Goal: Information Seeking & Learning: Learn about a topic

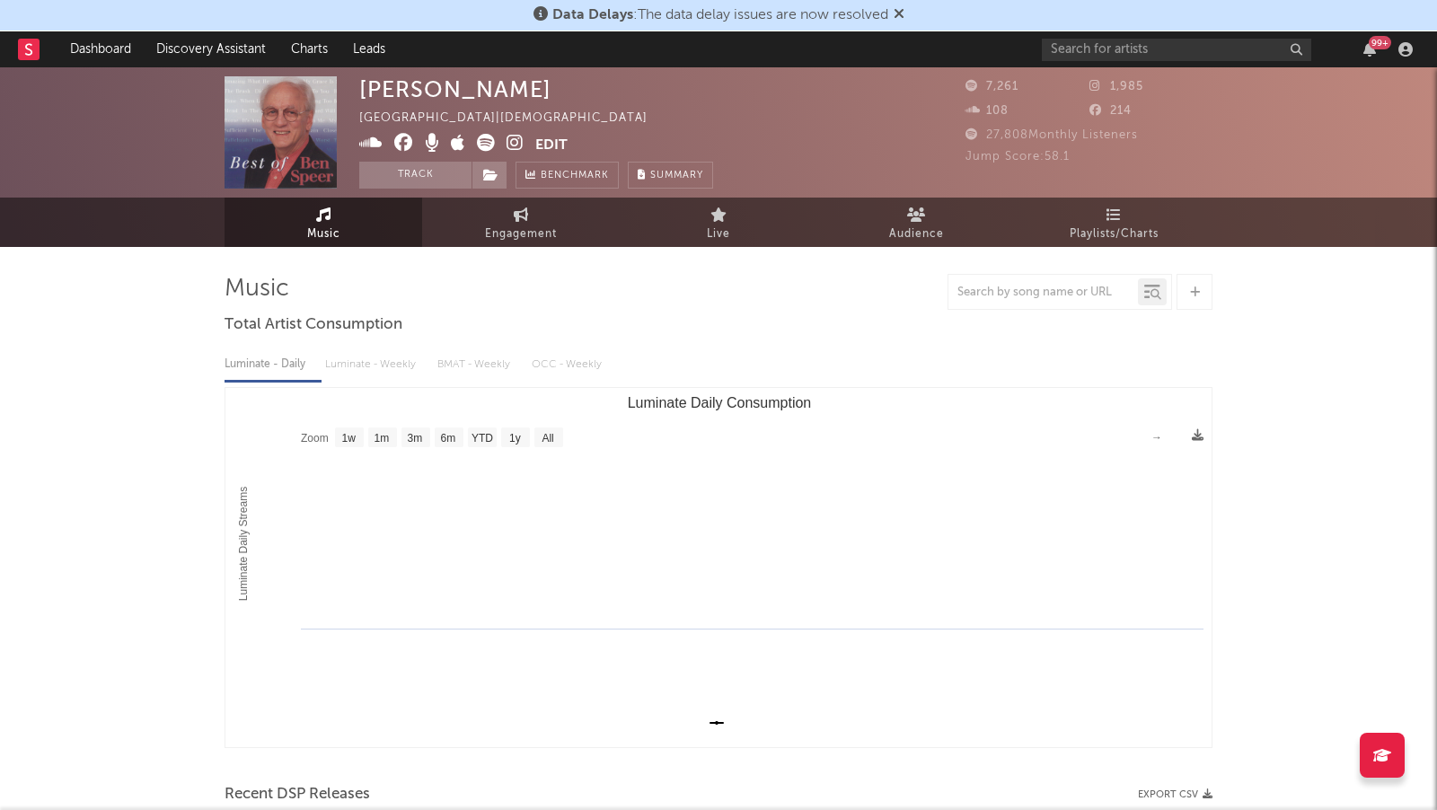
select select "1w"
click at [1115, 51] on input "text" at bounding box center [1176, 50] width 269 height 22
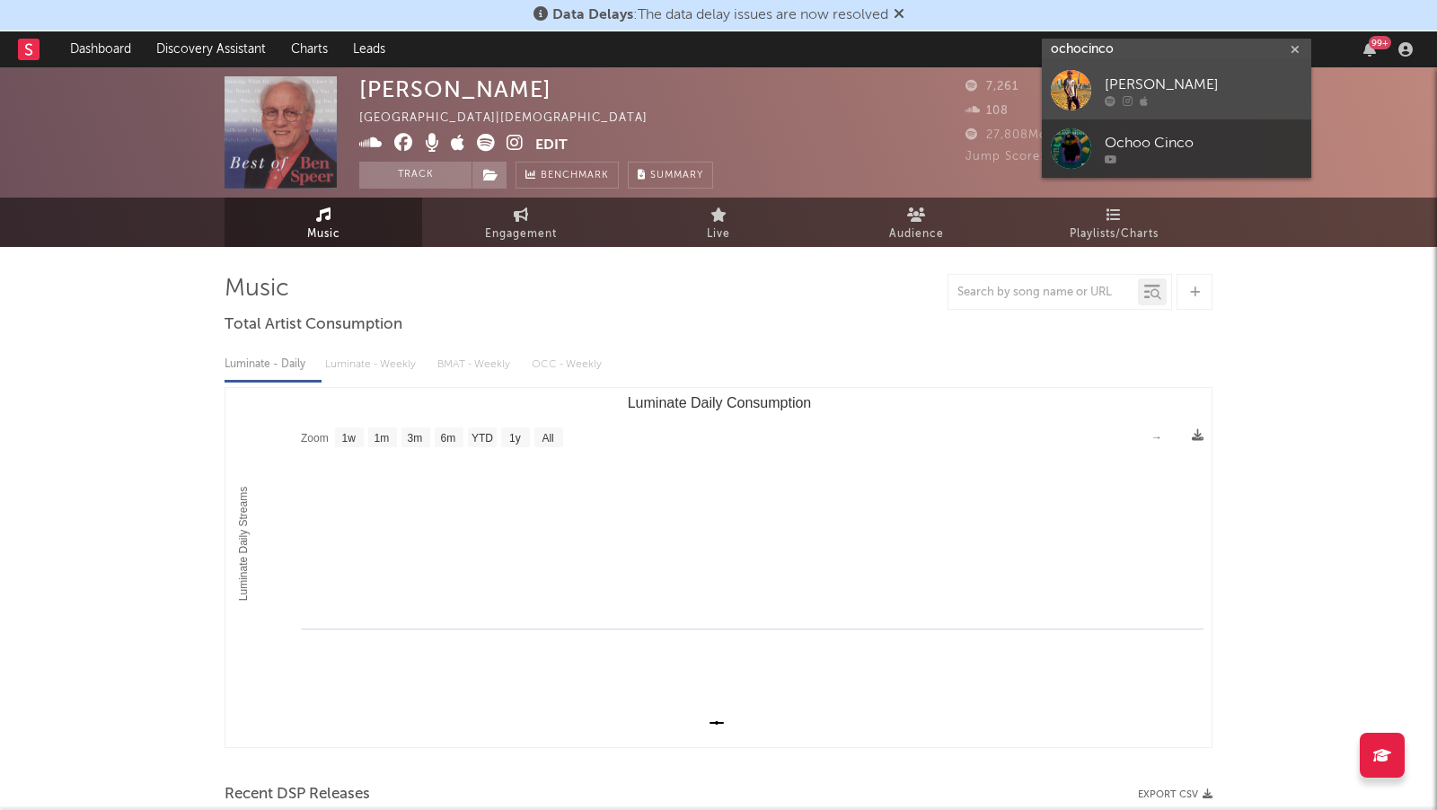
type input "ochocinco"
click at [1204, 96] on div at bounding box center [1203, 101] width 198 height 11
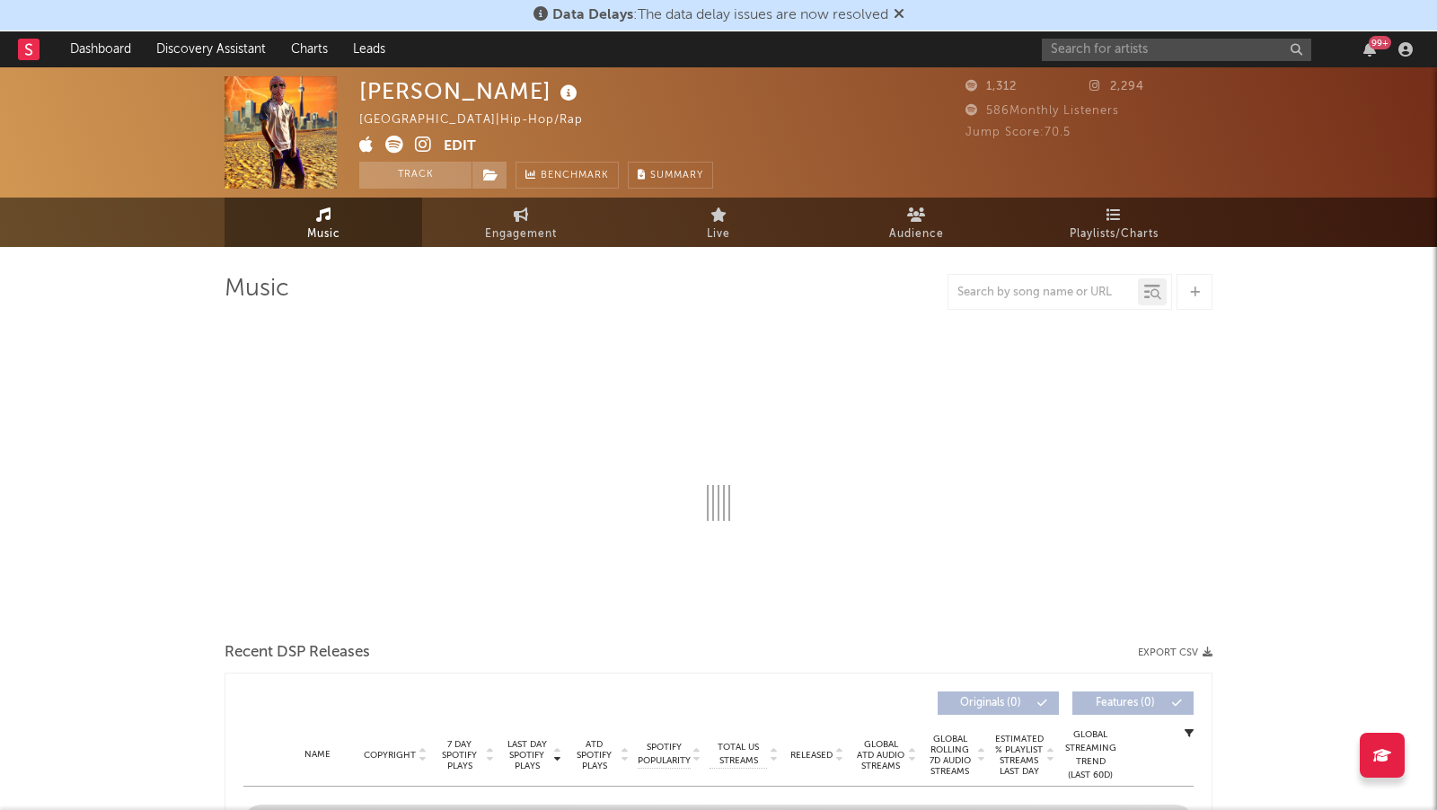
select select "1w"
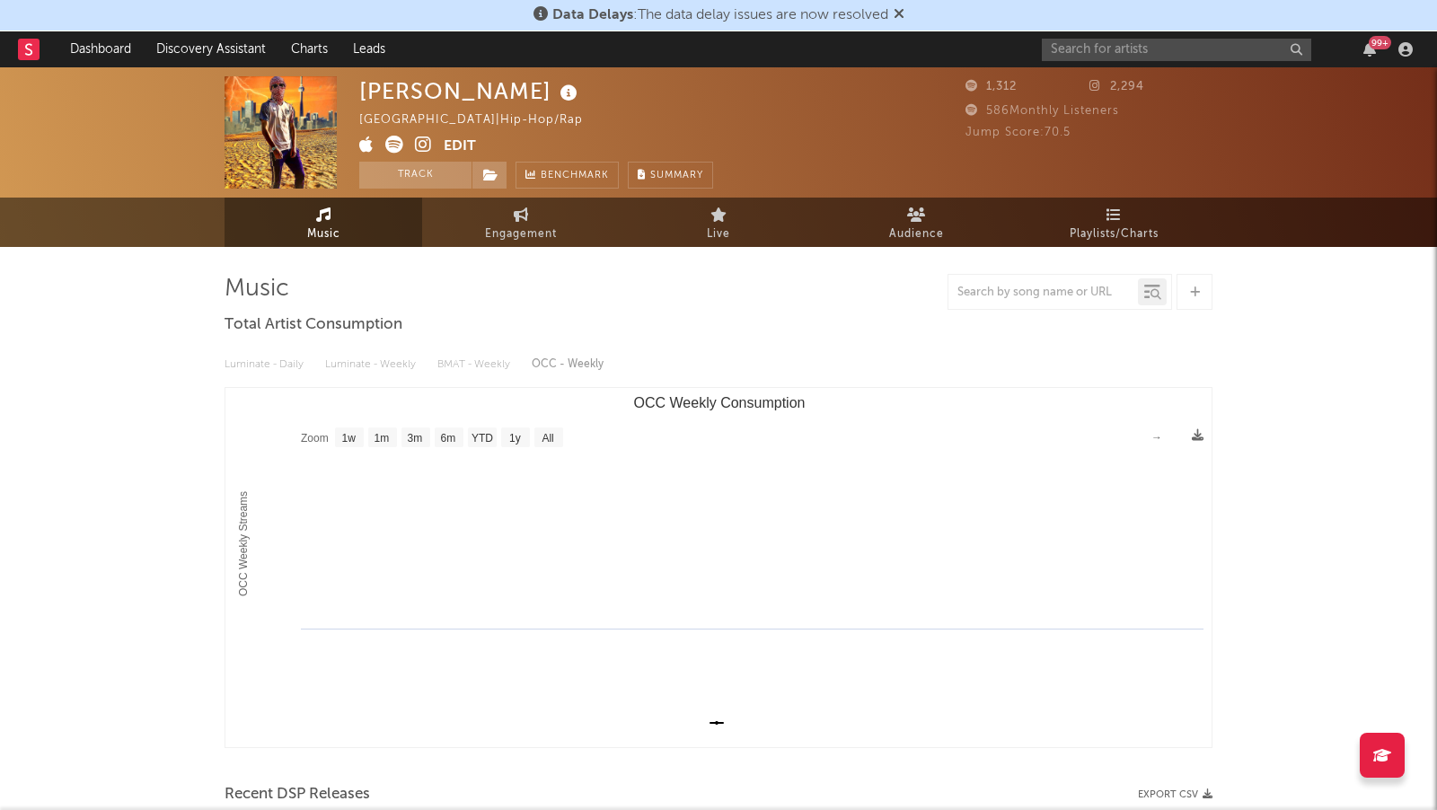
click at [418, 139] on icon at bounding box center [423, 145] width 17 height 18
